Goal: Task Accomplishment & Management: Complete application form

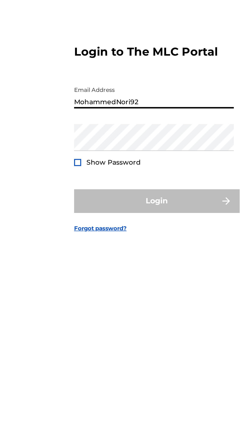
click at [135, 217] on input "MohammedNori92" at bounding box center [121, 210] width 85 height 14
type input "M"
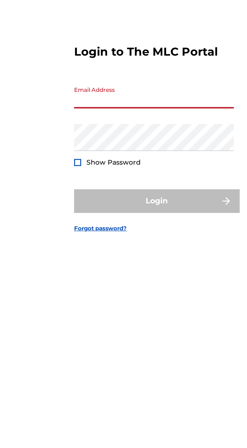
type input "[EMAIL_ADDRESS][DOMAIN_NAME]"
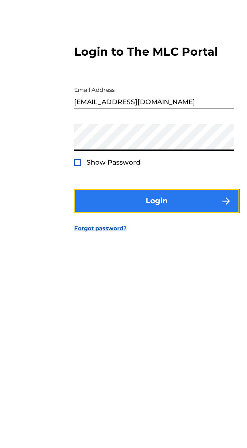
click at [149, 273] on button "Login" at bounding box center [123, 266] width 88 height 13
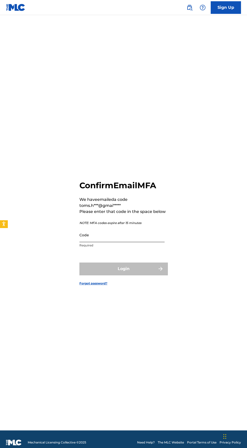
click at [132, 242] on input "Code" at bounding box center [121, 235] width 85 height 14
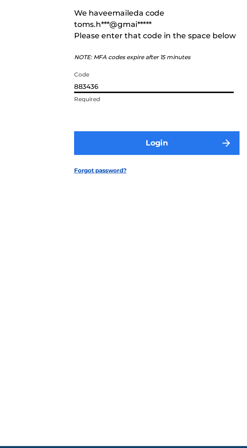
type input "883436"
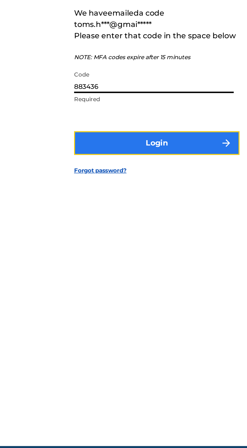
click at [158, 272] on img "submit" at bounding box center [160, 269] width 6 height 6
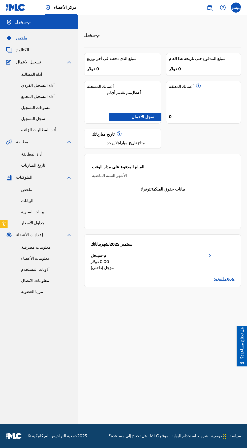
click at [210, 255] on img at bounding box center [210, 256] width 6 height 6
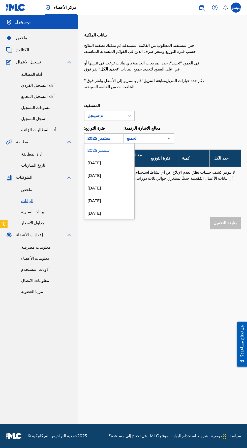
click at [109, 159] on div "[DATE]" at bounding box center [109, 162] width 50 height 13
click at [109, 177] on div "[DATE]" at bounding box center [109, 175] width 50 height 13
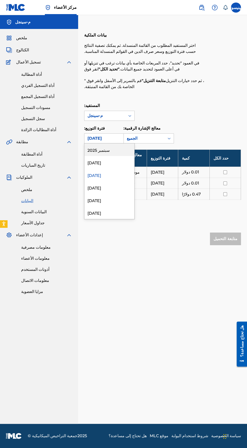
click at [101, 189] on font "[DATE]" at bounding box center [94, 188] width 14 height 5
click at [108, 199] on div "[DATE]" at bounding box center [109, 200] width 50 height 13
click at [106, 214] on div "[DATE]" at bounding box center [109, 213] width 50 height 13
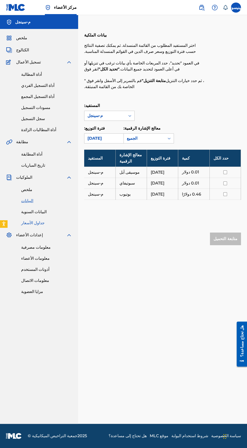
click at [27, 221] on font "جداول الأسعار" at bounding box center [32, 223] width 23 height 5
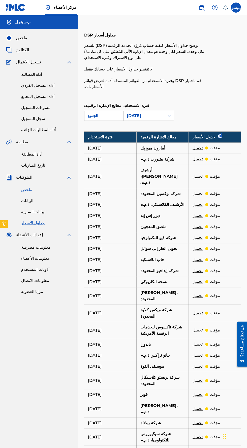
click at [22, 190] on font "ملخص" at bounding box center [26, 189] width 11 height 5
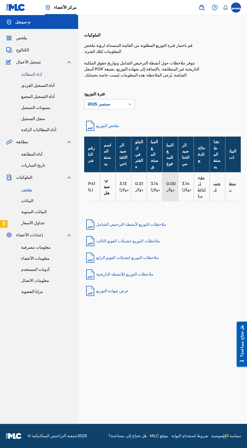
click at [39, 73] on link "أداة المطالبة" at bounding box center [46, 75] width 51 height 6
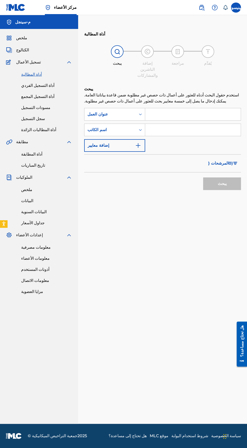
click at [123, 50] on div "يبحث" at bounding box center [117, 55] width 25 height 21
click at [197, 108] on input "نموذج البحث" at bounding box center [192, 114] width 95 height 12
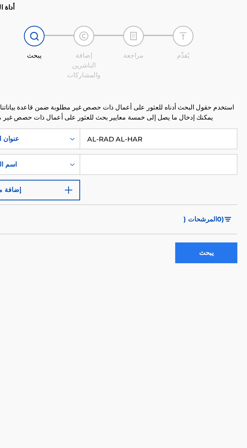
type input "AL-RAD AL-HAR"
click at [231, 182] on button "يبحث" at bounding box center [222, 184] width 38 height 13
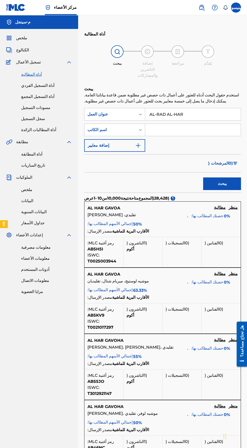
click at [196, 124] on input "نموذج البحث" at bounding box center [192, 130] width 95 height 12
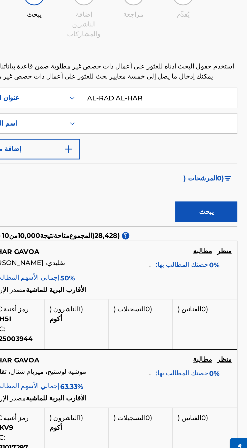
type input "[PERSON_NAME]"
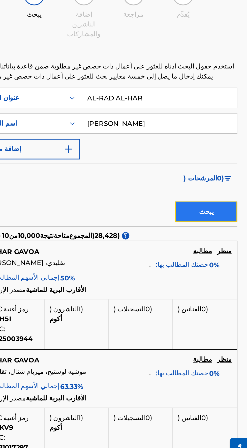
click at [232, 178] on button "يبحث" at bounding box center [222, 184] width 38 height 13
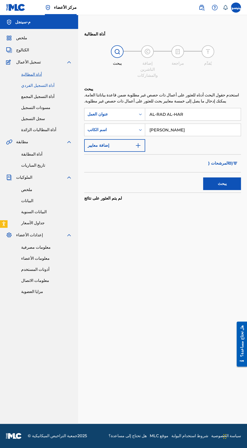
click at [45, 85] on font "أداة التسجيل الفردي" at bounding box center [37, 85] width 33 height 5
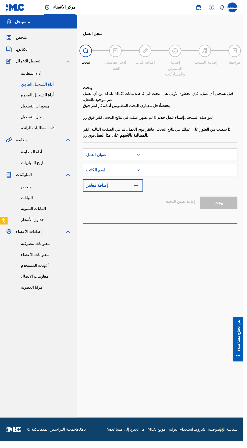
click at [214, 151] on input "نموذج البحث" at bounding box center [192, 157] width 95 height 12
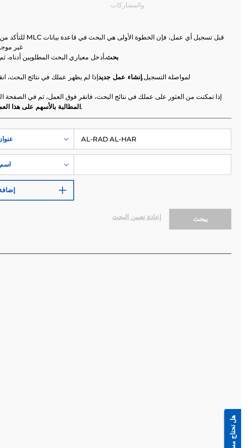
type input "AL-RAD AL-HAR"
click at [213, 168] on input "نموذج البحث" at bounding box center [192, 173] width 95 height 12
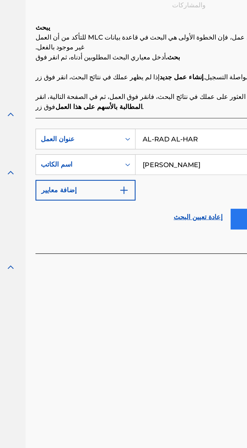
type input "[PERSON_NAME]"
click at [206, 200] on button "يبحث" at bounding box center [222, 206] width 38 height 13
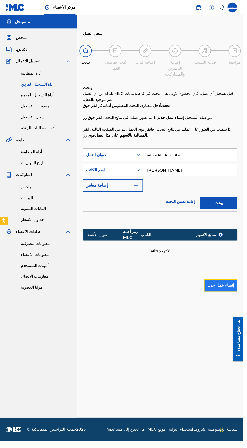
click at [233, 287] on font "إنشاء عمل جديد" at bounding box center [224, 289] width 27 height 5
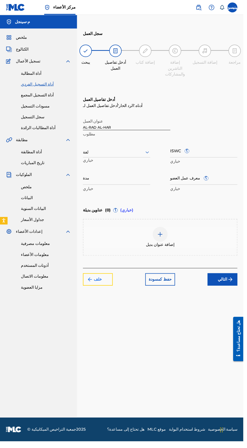
click at [99, 281] on font "خلف" at bounding box center [99, 283] width 8 height 5
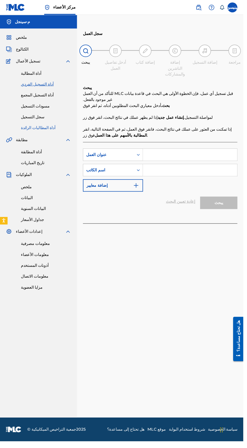
click at [32, 131] on font "أداة المطالبات الزائدة" at bounding box center [38, 129] width 35 height 5
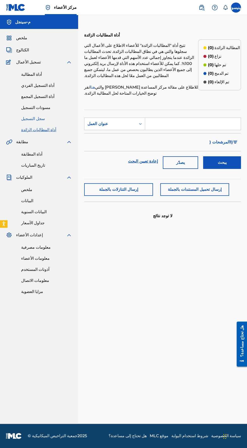
click at [30, 120] on font "سجل التسجيل" at bounding box center [33, 118] width 24 height 5
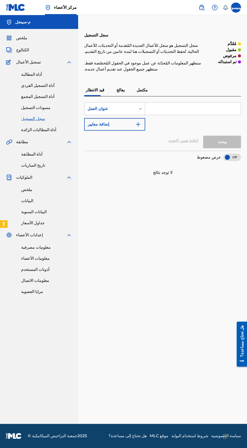
click at [121, 90] on font "يعالج" at bounding box center [120, 90] width 8 height 5
click at [140, 90] on font "مكتمل" at bounding box center [142, 90] width 11 height 5
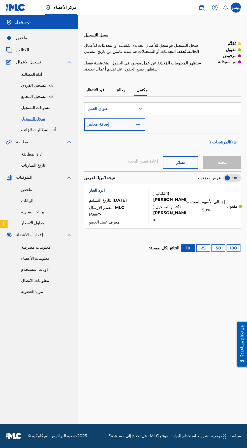
click at [196, 204] on p "إجمالي الأسهم المقدمة:" at bounding box center [206, 202] width 40 height 6
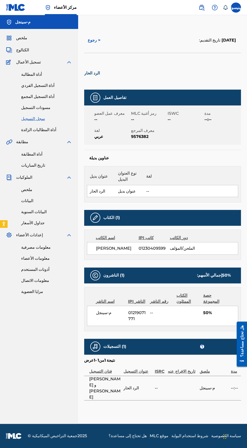
click at [95, 212] on div "الكتاب (1)" at bounding box center [162, 218] width 157 height 16
click at [28, 98] on font "أداة التسجيل المجمع" at bounding box center [37, 96] width 33 height 5
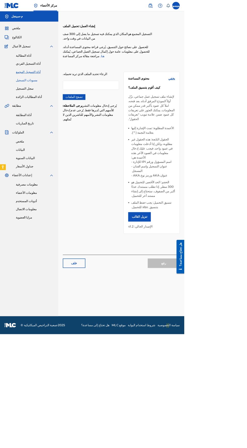
click at [27, 108] on font "مسودات التسجيل" at bounding box center [35, 107] width 29 height 5
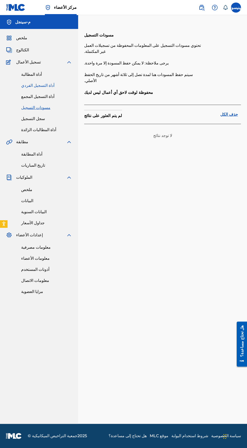
click at [28, 88] on font "أداة التسجيل الفردي" at bounding box center [37, 85] width 33 height 5
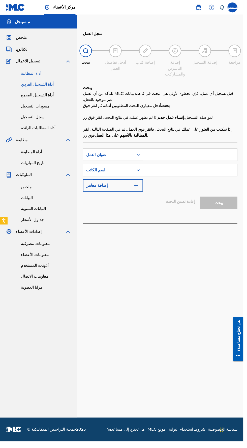
click at [25, 76] on font "أداة المطالبة" at bounding box center [31, 74] width 21 height 5
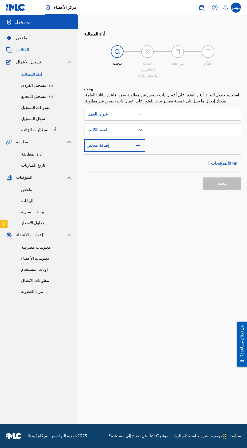
click at [17, 50] on font "الكتالوج" at bounding box center [22, 50] width 13 height 5
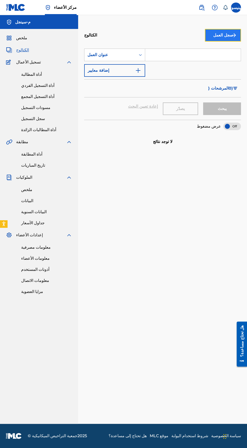
click at [232, 35] on img "submit" at bounding box center [234, 35] width 6 height 6
click at [224, 48] on link "فردي" at bounding box center [223, 52] width 36 height 12
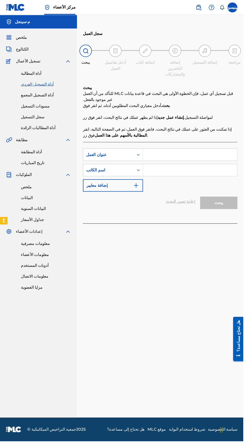
click at [210, 151] on input "نموذج البحث" at bounding box center [192, 157] width 95 height 12
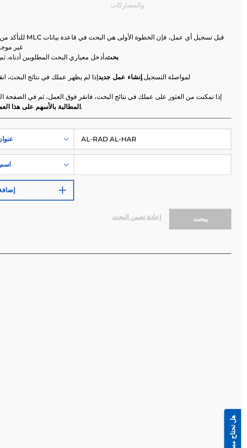
type input "AL-RAD AL-HAR"
click at [207, 167] on input "نموذج البحث" at bounding box center [192, 173] width 95 height 12
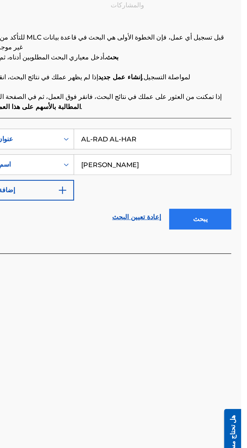
type input "[PERSON_NAME]"
click at [234, 201] on button "يبحث" at bounding box center [222, 206] width 38 height 13
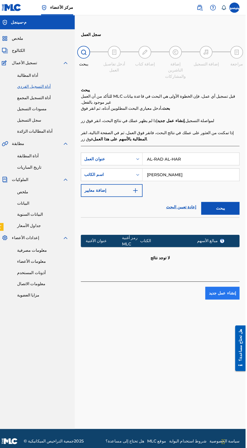
click at [229, 287] on font "إنشاء عمل جديد" at bounding box center [224, 289] width 27 height 5
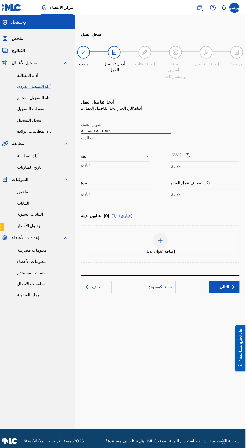
click at [156, 53] on div "إضافة كتاب" at bounding box center [147, 55] width 25 height 21
click at [235, 281] on img "submit" at bounding box center [234, 284] width 6 height 6
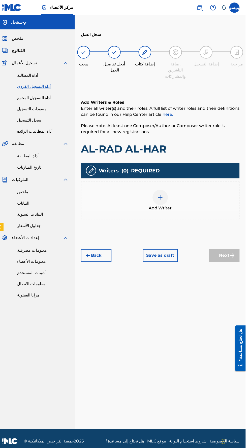
scroll to position [22, 0]
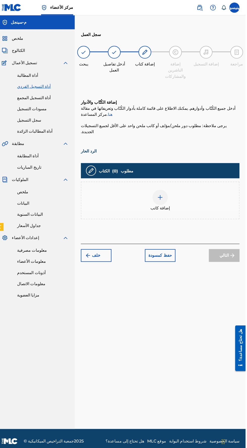
click at [236, 246] on div "التالي" at bounding box center [226, 252] width 30 height 13
click at [164, 192] on img at bounding box center [162, 195] width 6 height 6
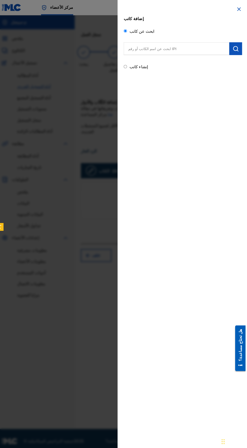
click at [194, 48] on input "text" at bounding box center [178, 48] width 104 height 13
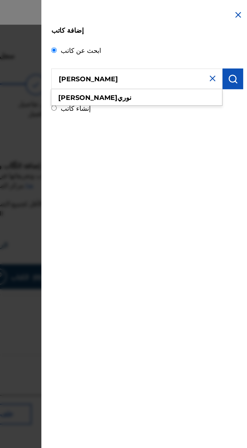
scroll to position [0, 0]
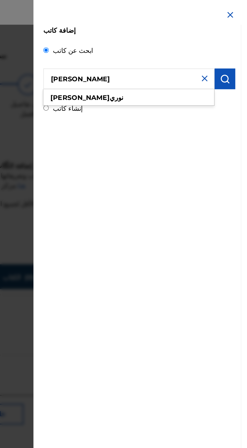
click at [209, 60] on div "[PERSON_NAME]" at bounding box center [178, 59] width 104 height 9
type input "[DEMOGRAPHIC_DATA][PERSON_NAME]"
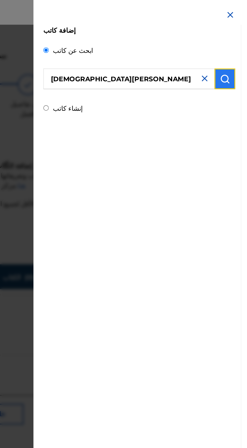
click at [240, 49] on img "submit" at bounding box center [237, 48] width 6 height 6
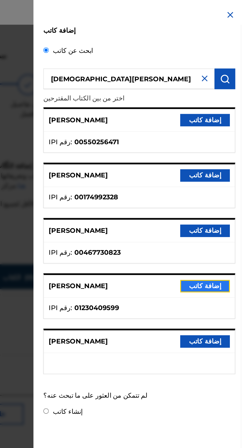
click at [235, 173] on font "إضافة كاتب" at bounding box center [225, 174] width 20 height 5
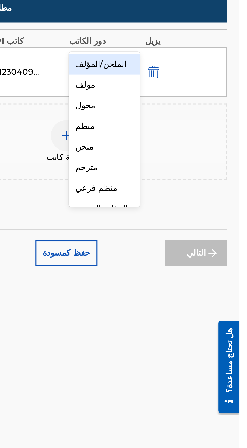
click at [186, 196] on font "الملحن/المؤلف" at bounding box center [179, 196] width 25 height 5
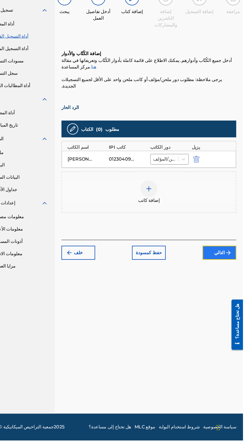
click at [233, 277] on img "submit" at bounding box center [234, 280] width 6 height 6
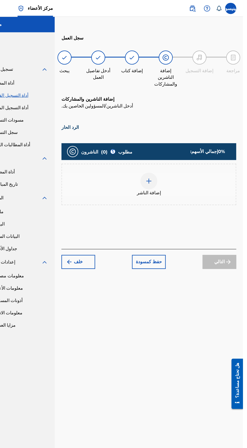
scroll to position [14, 0]
click at [164, 159] on img at bounding box center [162, 162] width 6 height 6
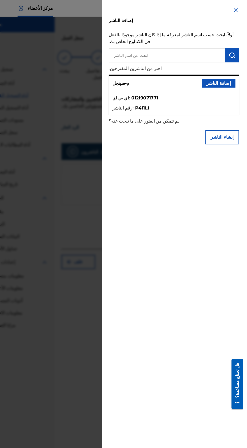
click at [202, 93] on li "اي بي اي : 01219071771" at bounding box center [185, 89] width 110 height 9
click at [233, 77] on font "إضافة الناشر" at bounding box center [225, 74] width 22 height 5
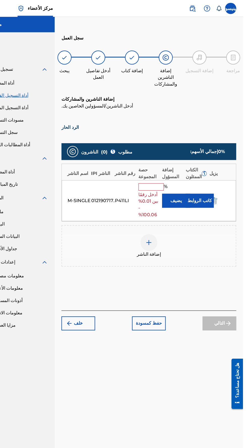
click at [172, 164] on input "text" at bounding box center [164, 167] width 23 height 7
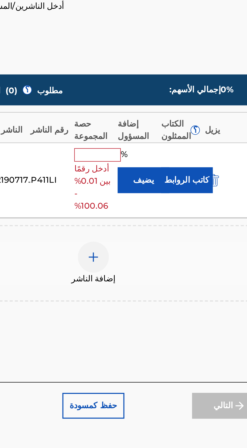
type input "50"
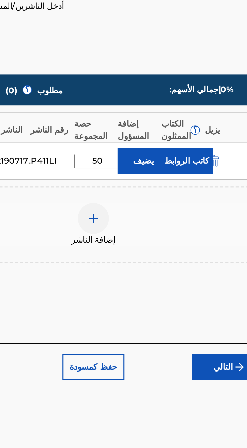
click at [214, 216] on div "الناشرون ( 0 ) ؟ مطلوب إجمالي الأسهم: 0 % اسم الناشر الناشر IPI رقم الناشر حصة …" at bounding box center [162, 182] width 157 height 112
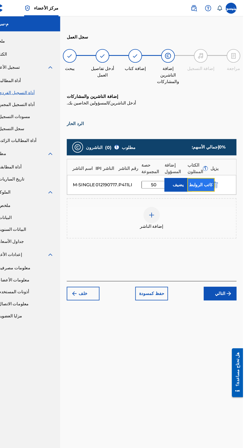
click at [209, 168] on font "كاتب الروابط" at bounding box center [208, 170] width 22 height 5
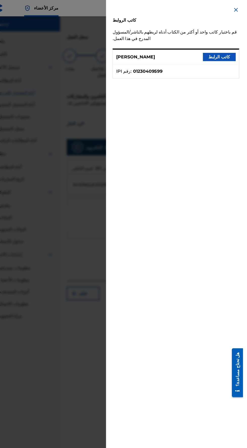
click at [106, 177] on div at bounding box center [123, 239] width 247 height 448
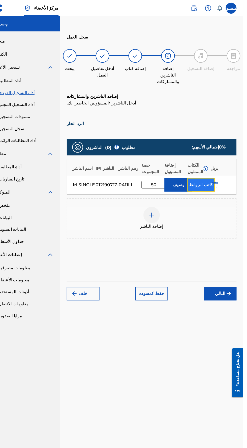
click at [213, 168] on font "كاتب الروابط" at bounding box center [208, 170] width 22 height 5
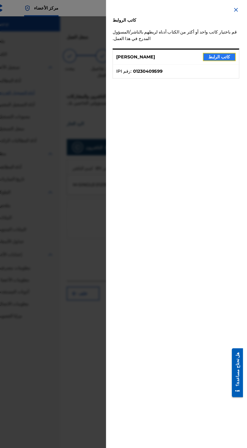
click at [231, 55] on font "كاتب الرابط" at bounding box center [225, 52] width 20 height 5
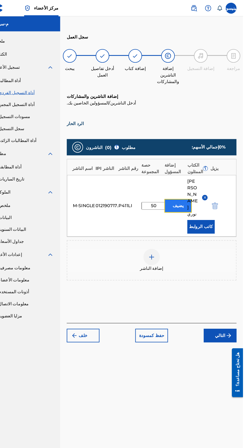
click at [181, 184] on button "يضيف" at bounding box center [186, 190] width 25 height 13
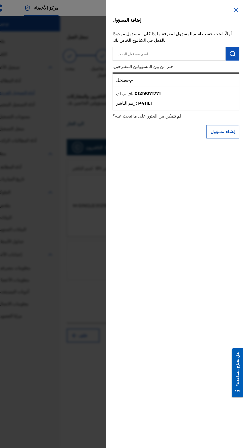
click at [210, 88] on li "اي بي اي : 01219071771" at bounding box center [185, 87] width 110 height 9
click at [224, 85] on ul "اي بي اي : 01219071771 رقم الناشر : P411LI" at bounding box center [185, 90] width 116 height 21
click at [203, 85] on ul "اي بي اي : 01219071771 رقم الناشر : P411LI" at bounding box center [185, 90] width 116 height 21
click at [159, 80] on div "م-سينجل" at bounding box center [185, 74] width 116 height 12
click at [188, 75] on div "م-سينجل" at bounding box center [185, 74] width 116 height 12
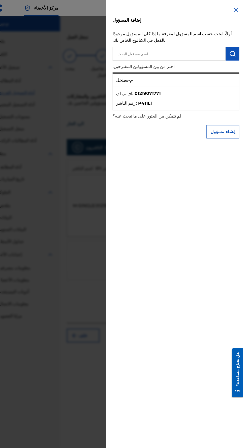
click at [227, 80] on div "م-سينجل" at bounding box center [185, 74] width 116 height 12
click at [189, 80] on div "م-سينجل" at bounding box center [185, 74] width 116 height 12
click at [98, 204] on div at bounding box center [123, 239] width 247 height 448
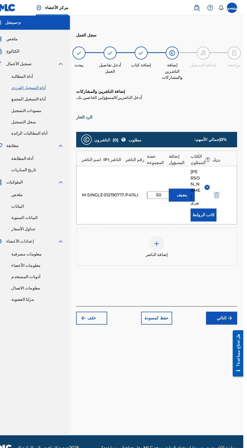
scroll to position [8, 0]
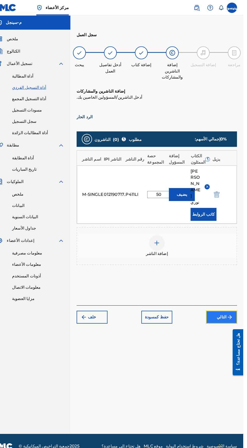
click at [229, 304] on button "التالي" at bounding box center [226, 310] width 30 height 13
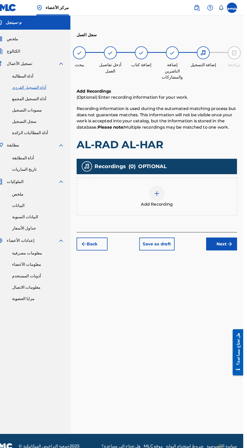
scroll to position [22, 0]
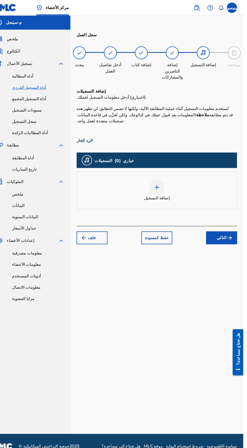
click at [168, 176] on div "إضافة التسجيل" at bounding box center [163, 186] width 156 height 21
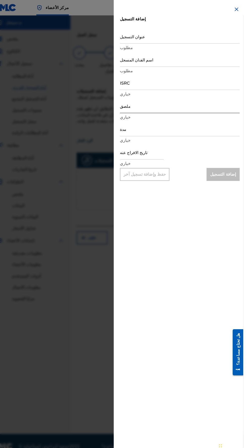
click at [210, 107] on input "ملصق" at bounding box center [184, 103] width 117 height 14
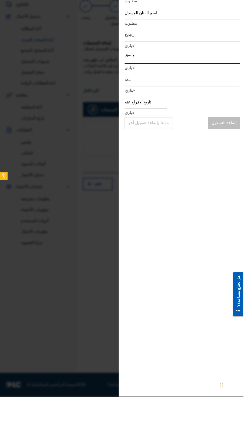
scroll to position [22, 0]
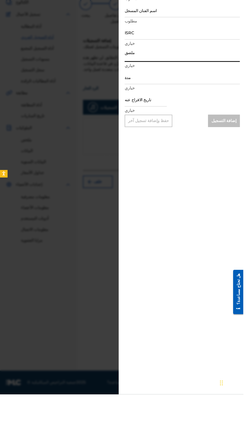
click at [97, 240] on div at bounding box center [123, 239] width 247 height 448
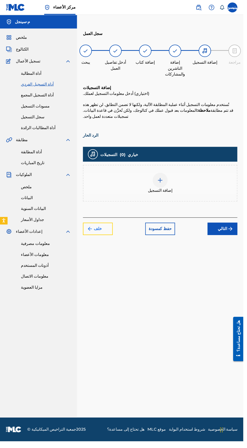
click at [95, 226] on button "خلف" at bounding box center [99, 232] width 30 height 13
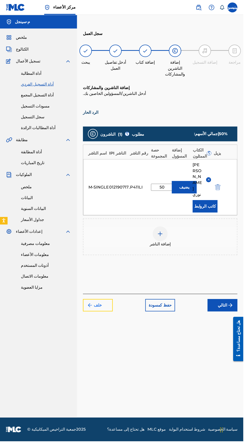
click at [97, 304] on button "خلف" at bounding box center [99, 310] width 30 height 13
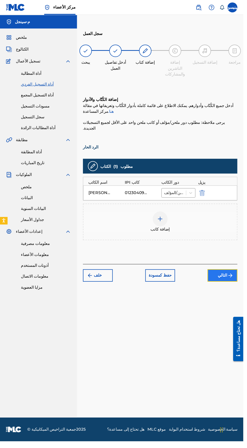
click at [234, 277] on img "submit" at bounding box center [234, 280] width 6 height 6
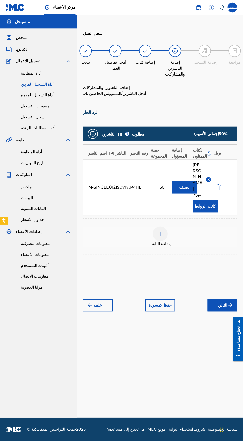
click at [211, 153] on font "؟" at bounding box center [212, 155] width 2 height 5
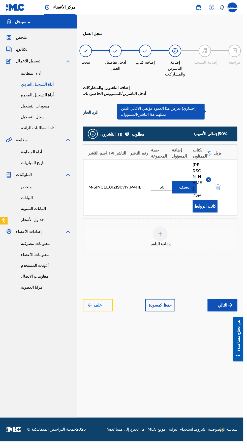
click at [99, 308] on font "خلف" at bounding box center [99, 310] width 8 height 5
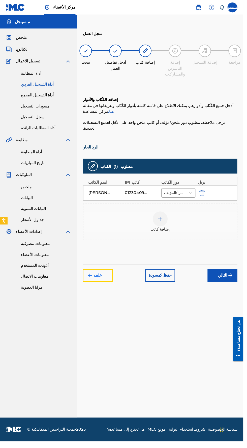
click at [99, 277] on font "خلف" at bounding box center [99, 279] width 8 height 5
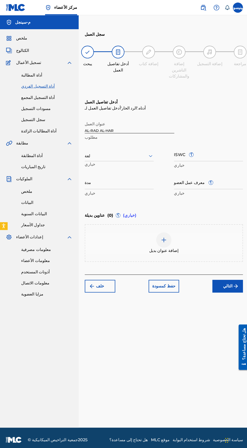
click at [176, 335] on div "سجل العمل يبحث أدخل تفاصيل العمل إضافة كتاب إضافة الناشرين والمشاركات إضافة الت…" at bounding box center [162, 226] width 169 height 396
click at [189, 151] on font "؟" at bounding box center [190, 153] width 2 height 5
click at [189, 146] on input "ISWC ؟" at bounding box center [207, 153] width 68 height 14
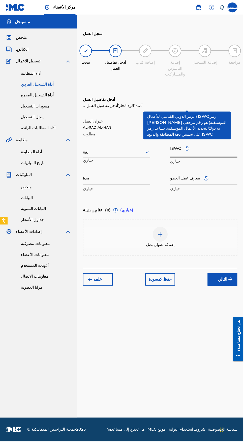
scroll to position [9, 0]
click at [214, 356] on div "سجل العمل يبحث أدخل تفاصيل العمل إضافة كتاب إضافة الناشرين والمشاركات إضافة الت…" at bounding box center [162, 226] width 169 height 396
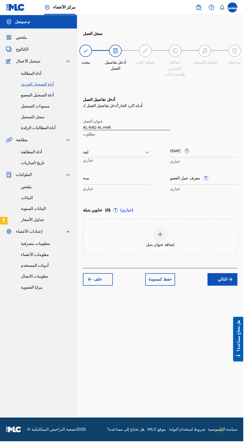
click at [208, 179] on font "؟" at bounding box center [209, 181] width 2 height 5
click at [204, 173] on input "معرف عمل العضو ؟" at bounding box center [207, 180] width 68 height 14
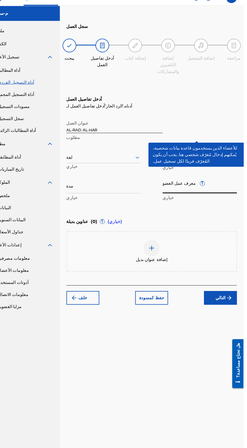
scroll to position [8, 0]
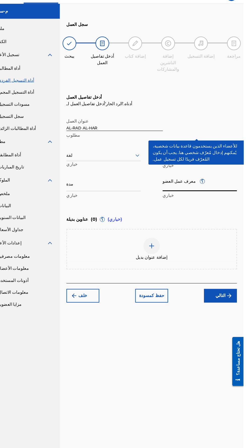
click at [217, 336] on div "سجل العمل يبحث أدخل تفاصيل العمل إضافة كتاب إضافة الناشرين والمشاركات إضافة الت…" at bounding box center [162, 226] width 169 height 396
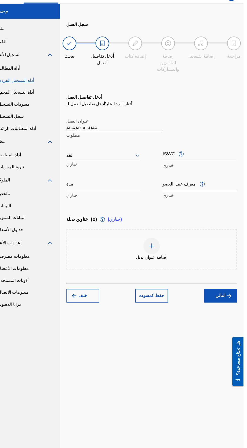
click at [210, 173] on input "معرف عمل العضو ؟" at bounding box center [207, 180] width 68 height 14
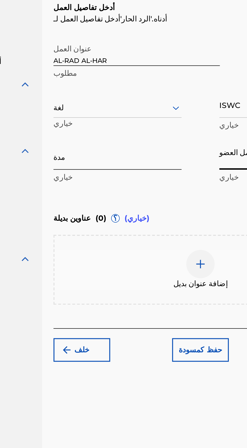
click at [143, 173] on input "مدة" at bounding box center [118, 180] width 68 height 14
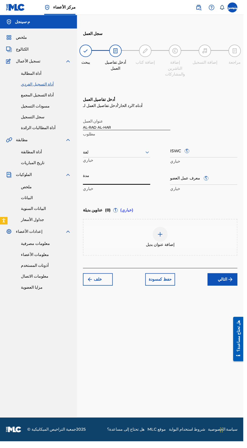
scroll to position [29, 0]
click at [98, 281] on font "خلف" at bounding box center [99, 283] width 8 height 5
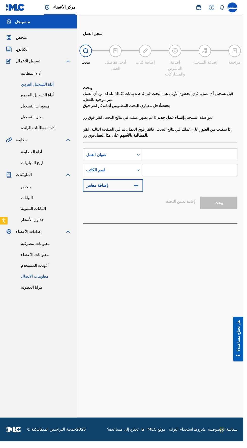
click at [30, 278] on font "معلومات الاتصال" at bounding box center [35, 280] width 28 height 5
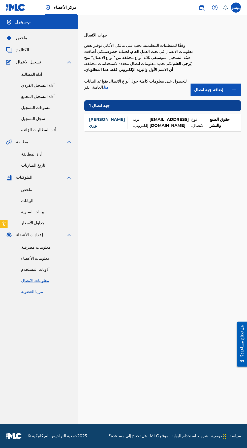
click at [26, 291] on font "مزايا العضوية" at bounding box center [32, 291] width 22 height 5
click at [233, 406] on div "جهات الاتصال وفقًا للمتطلبات التنظيمية، يجب على مالكي الأغاني توفير بعض معلومات…" at bounding box center [162, 226] width 157 height 396
click at [19, 37] on font "ملخص" at bounding box center [21, 38] width 11 height 5
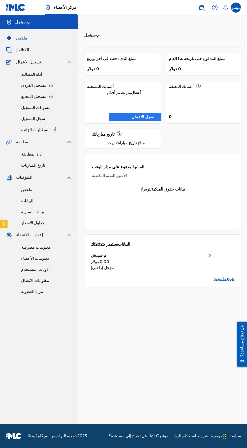
click at [148, 118] on font "سجل الأعمال" at bounding box center [142, 117] width 22 height 5
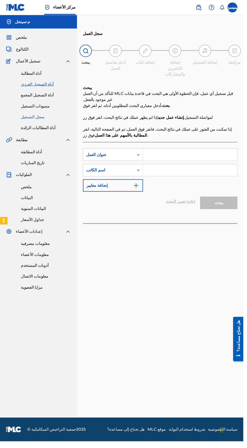
click at [27, 120] on font "سجل التسجيل" at bounding box center [33, 118] width 24 height 5
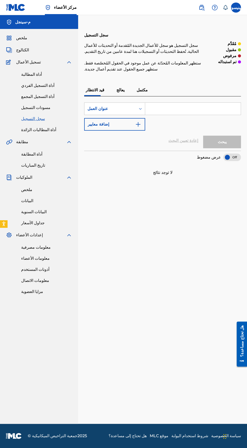
scroll to position [12, 0]
click at [144, 88] on font "مكتمل" at bounding box center [142, 90] width 11 height 5
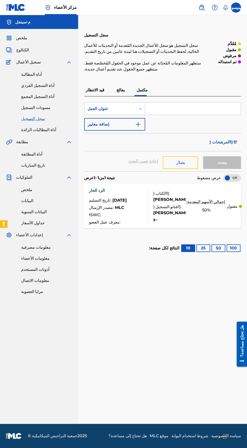
click at [188, 166] on button "يصدّر" at bounding box center [180, 162] width 35 height 13
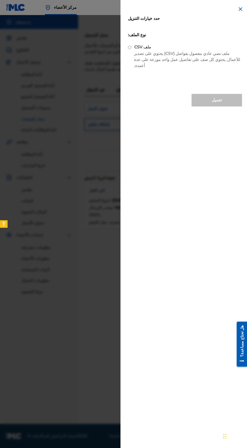
click at [92, 280] on div at bounding box center [123, 239] width 247 height 448
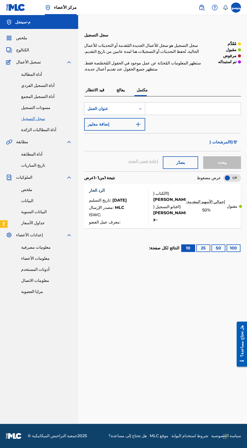
click at [176, 201] on div "[PERSON_NAME]" at bounding box center [169, 200] width 32 height 6
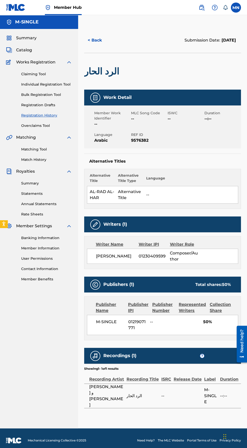
click at [210, 167] on div "Alternative Titles Alternative Title Alternative Title Type Language AL-RAD AL-…" at bounding box center [162, 181] width 157 height 55
click at [212, 131] on div "Member Work Identifier -- MLC Song Code -- ISWC -- Duration --:-- Language Arab…" at bounding box center [162, 127] width 157 height 43
click at [222, 114] on span "Duration" at bounding box center [222, 113] width 36 height 5
click at [91, 221] on div "Writers (1)" at bounding box center [162, 225] width 157 height 16
click at [96, 227] on img at bounding box center [95, 225] width 6 height 6
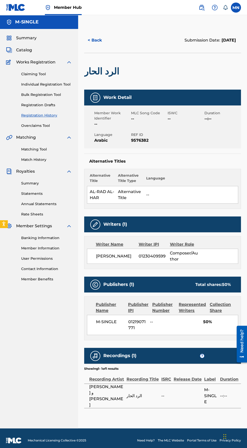
click at [150, 170] on div "Alternative Title Alternative Title Type Language AL-RAD AL-HAR Alternative Tit…" at bounding box center [162, 189] width 157 height 40
click at [210, 397] on span "M-SINGLE" at bounding box center [210, 396] width 13 height 18
click at [219, 328] on div "M-SINGLE 01219071771 -- 50%" at bounding box center [162, 325] width 151 height 20
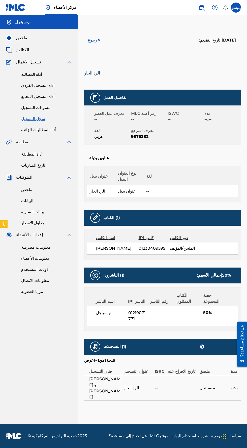
click at [204, 139] on div "معرف عمل العضو -- رمز أغنية MLC -- ISWC -- مدة --:-- لغة عربي معرف المرجع 95763…" at bounding box center [162, 125] width 157 height 39
click at [28, 118] on font "سجل التسجيل" at bounding box center [33, 118] width 24 height 5
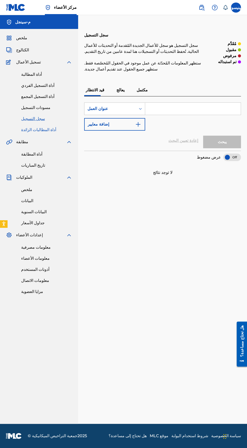
click at [35, 131] on font "أداة المطالبات الزائدة" at bounding box center [38, 129] width 35 height 5
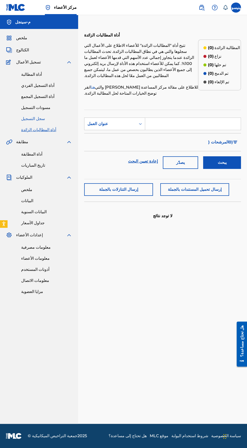
click at [29, 118] on font "سجل التسجيل" at bounding box center [33, 118] width 24 height 5
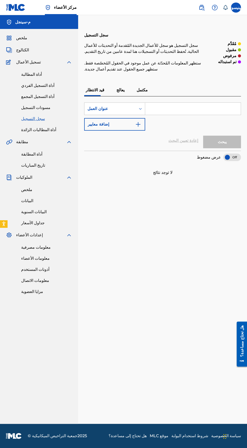
click at [142, 90] on font "مكتمل" at bounding box center [142, 90] width 11 height 5
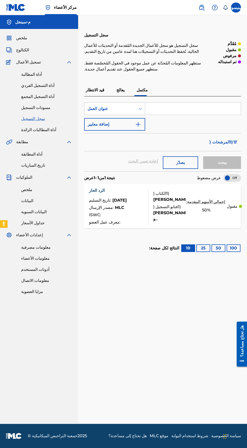
click at [165, 191] on font "الكتاب (" at bounding box center [159, 193] width 13 height 5
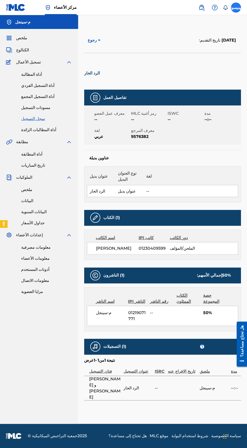
click at [238, 8] on label at bounding box center [236, 8] width 10 height 10
click at [236, 8] on input "[PERSON_NAME] [EMAIL_ADDRESS][DOMAIN_NAME] تفضيلات الإشعارات حساب تعريفي تسجيل …" at bounding box center [236, 8] width 0 height 0
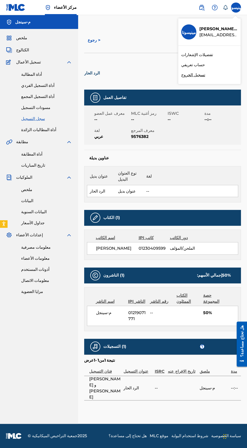
click at [197, 65] on div "مركز الأعضاء مينيسوتا [PERSON_NAME] [EMAIL_ADDRESS][DOMAIN_NAME] تفضيلات الإشعا…" at bounding box center [123, 224] width 247 height 448
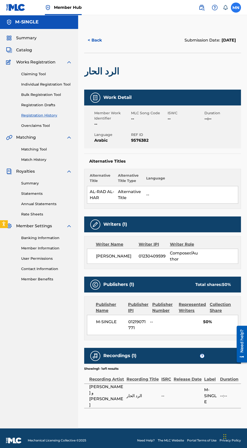
click at [234, 11] on label at bounding box center [236, 8] width 10 height 10
click at [236, 8] on input "MN [PERSON_NAME] [EMAIL_ADDRESS][DOMAIN_NAME] Notification Preferences Profile …" at bounding box center [236, 8] width 0 height 0
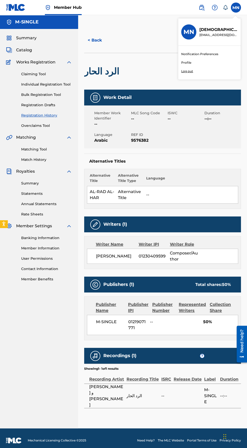
click at [187, 71] on div "Member Hub [GEOGRAPHIC_DATA] [GEOGRAPHIC_DATA] [PERSON_NAME] [EMAIL_ADDRESS][DO…" at bounding box center [123, 226] width 247 height 453
